Goal: Communication & Community: Share content

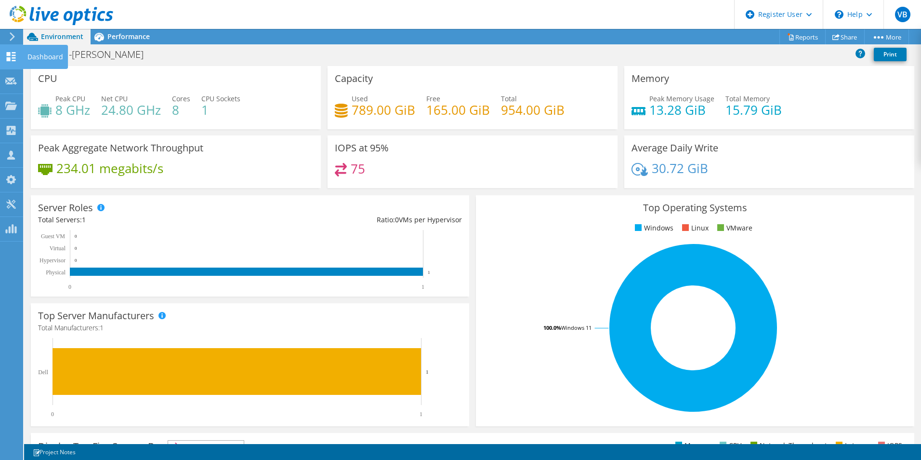
click at [13, 54] on icon at bounding box center [11, 56] width 12 height 9
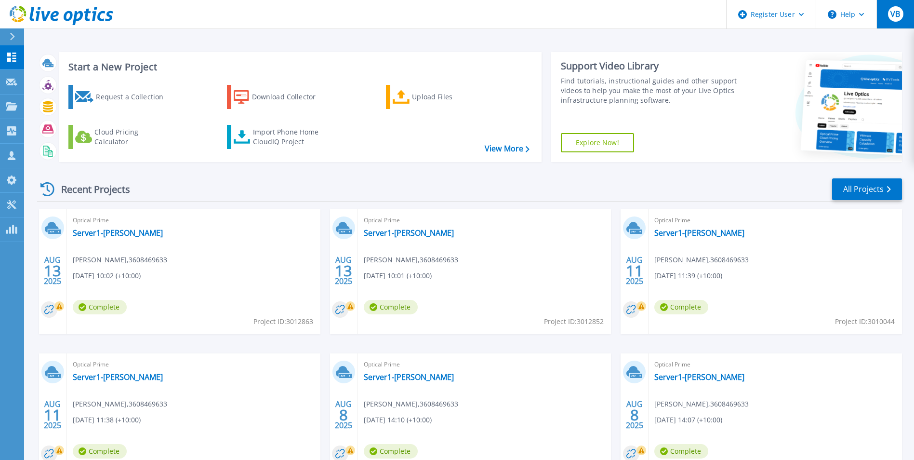
click at [891, 10] on span "VB" at bounding box center [895, 14] width 10 height 8
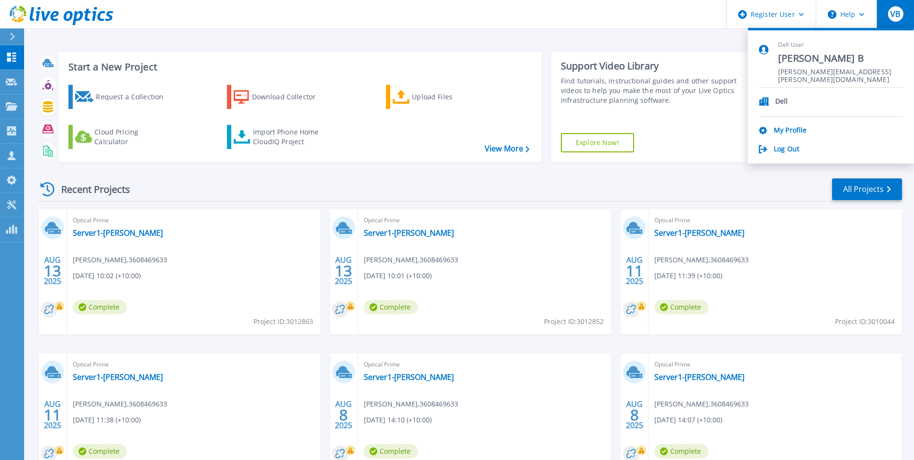
click at [490, 38] on div "Start a New Project Request a Collection Download Collector Upload Files Cloud …" at bounding box center [469, 252] width 890 height 505
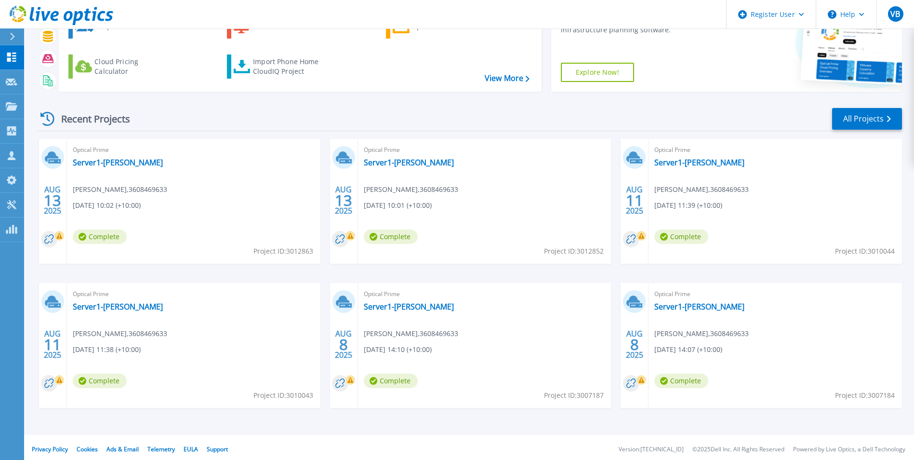
scroll to position [74, 0]
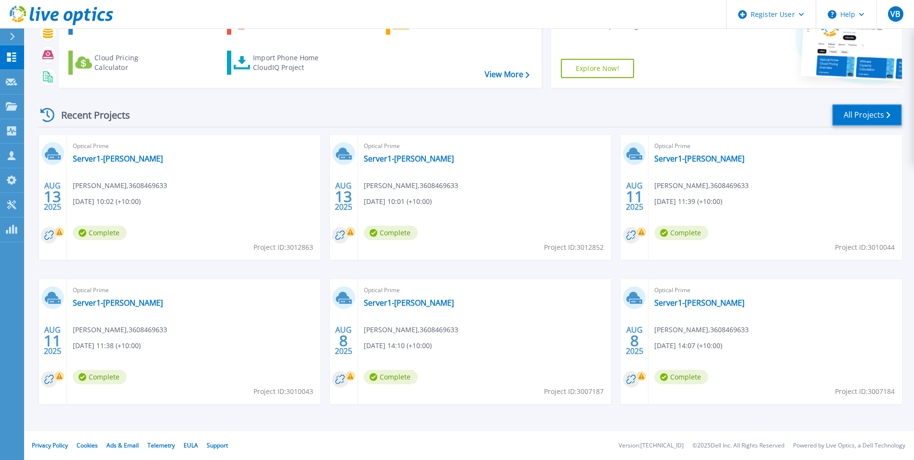
click at [852, 116] on link "All Projects" at bounding box center [867, 115] width 70 height 22
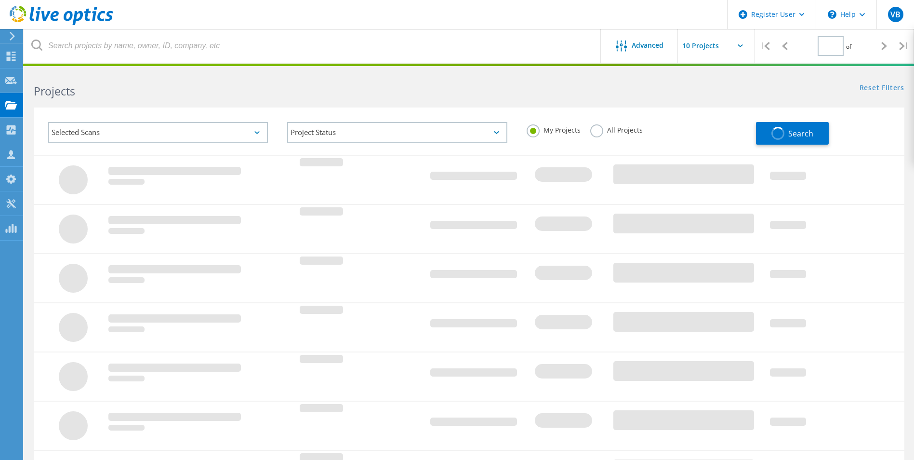
type input "1"
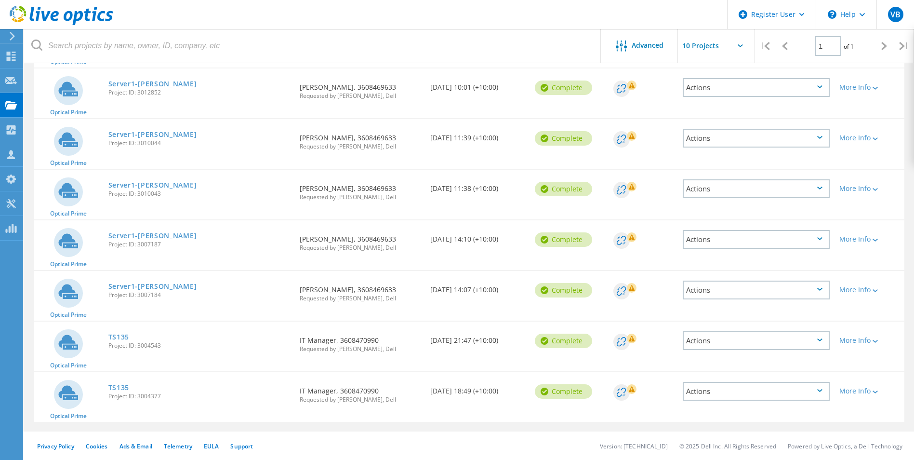
scroll to position [160, 0]
click at [877, 340] on icon at bounding box center [874, 340] width 5 height 3
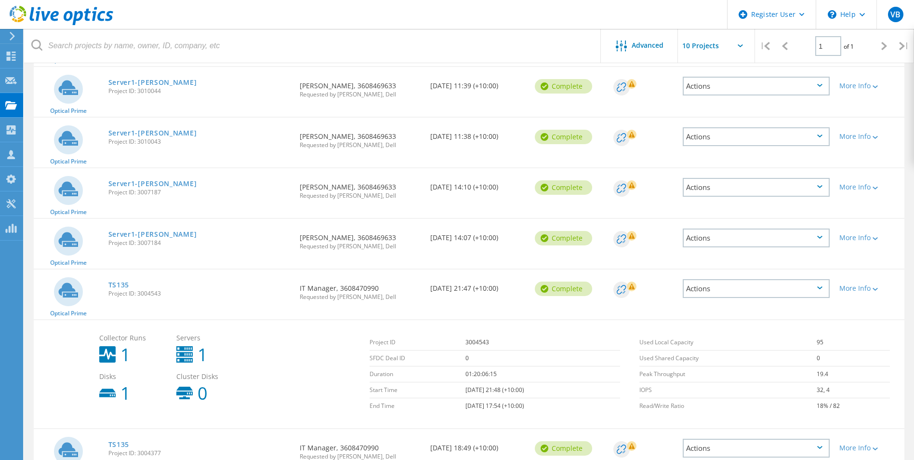
scroll to position [269, 0]
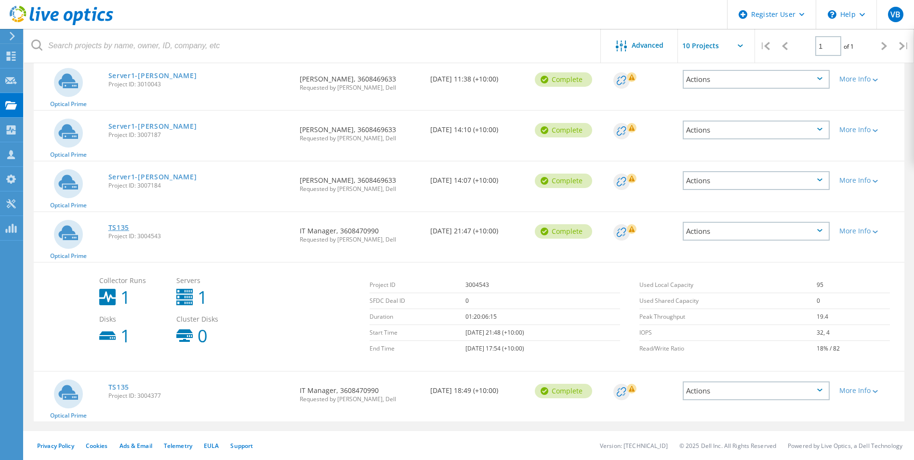
click at [117, 227] on link "TS135" at bounding box center [118, 227] width 21 height 7
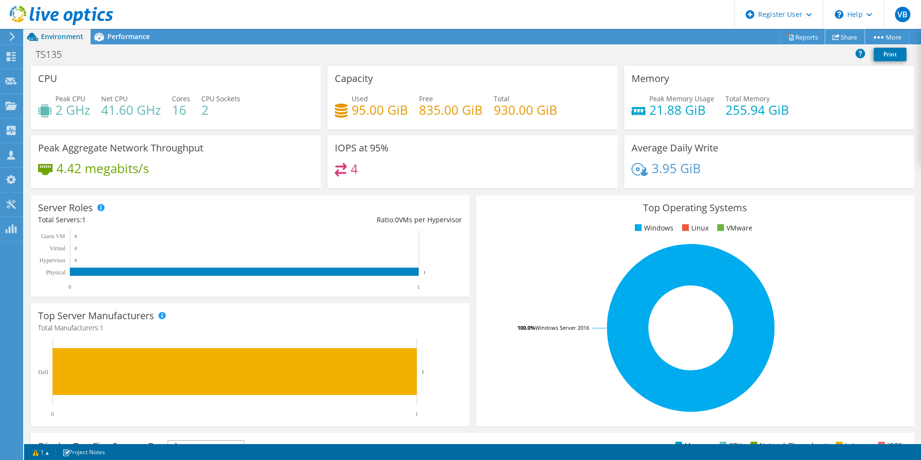
click at [837, 32] on link "Share" at bounding box center [845, 36] width 40 height 15
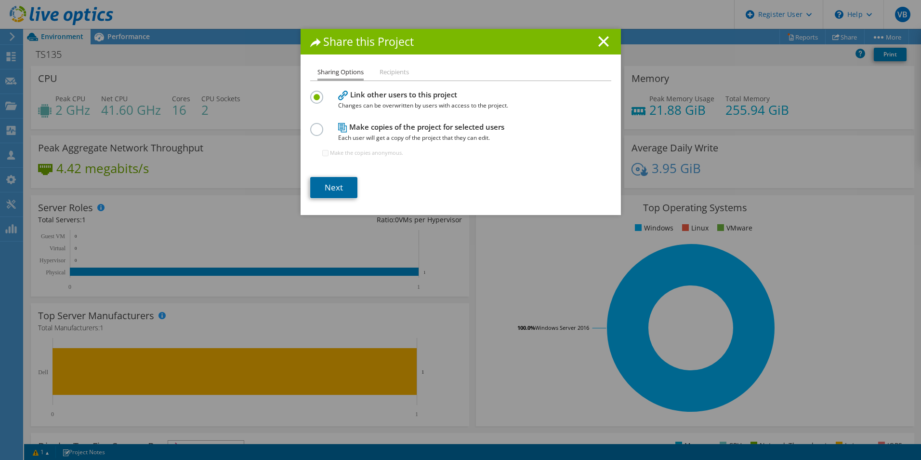
click at [334, 182] on link "Next" at bounding box center [333, 187] width 47 height 21
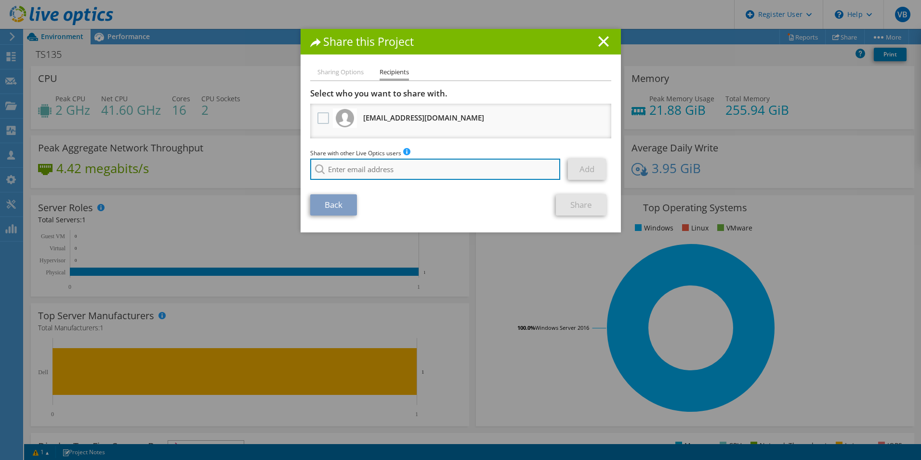
click at [365, 169] on input "search" at bounding box center [435, 168] width 250 height 21
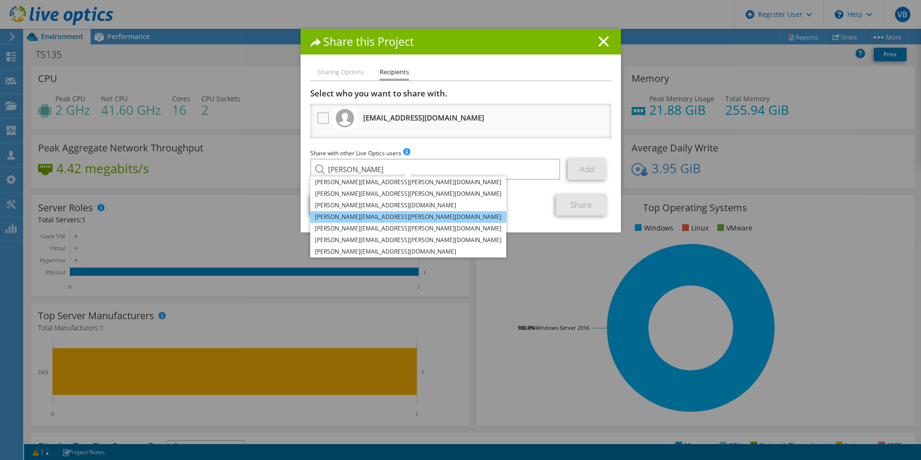
click at [396, 214] on li "Chaitanya.Chirravuri@dell.com" at bounding box center [408, 217] width 196 height 12
type input "Chaitanya.Chirravuri@dell.com"
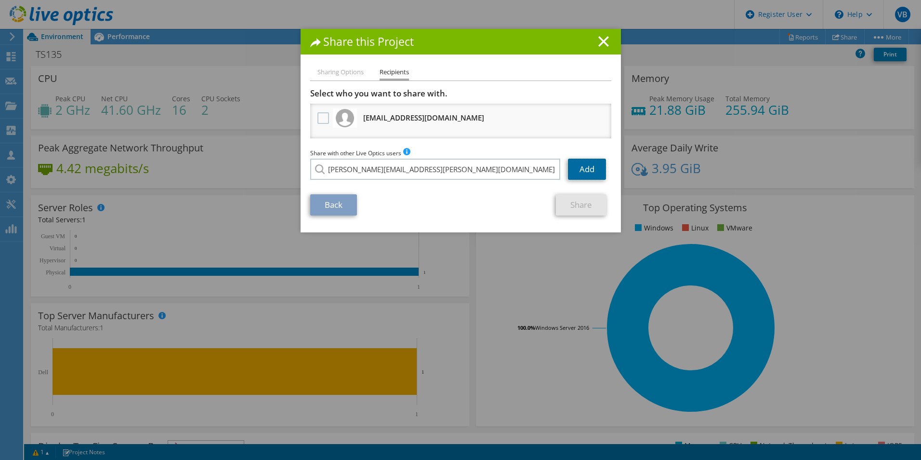
drag, startPoint x: 588, startPoint y: 171, endPoint x: 587, endPoint y: 175, distance: 4.8
click at [588, 171] on link "Add" at bounding box center [587, 168] width 38 height 21
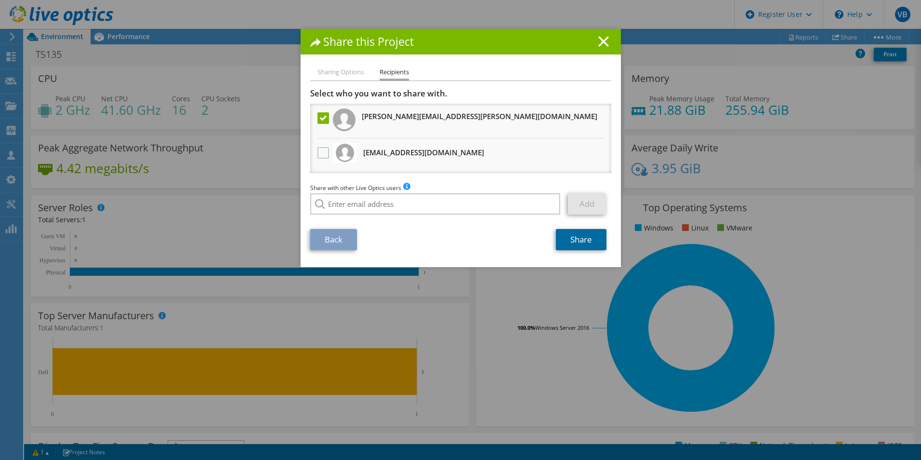
click at [565, 237] on link "Share" at bounding box center [581, 239] width 51 height 21
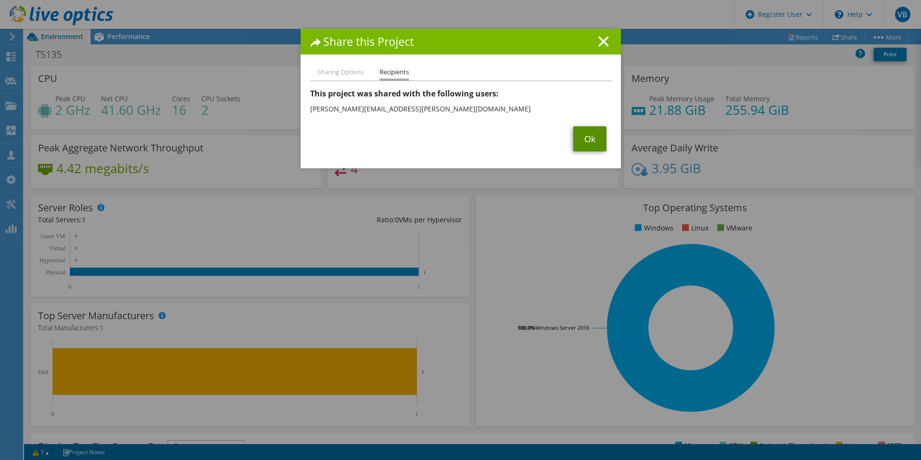
click at [591, 136] on link "Ok" at bounding box center [589, 138] width 33 height 25
